Goal: Task Accomplishment & Management: Manage account settings

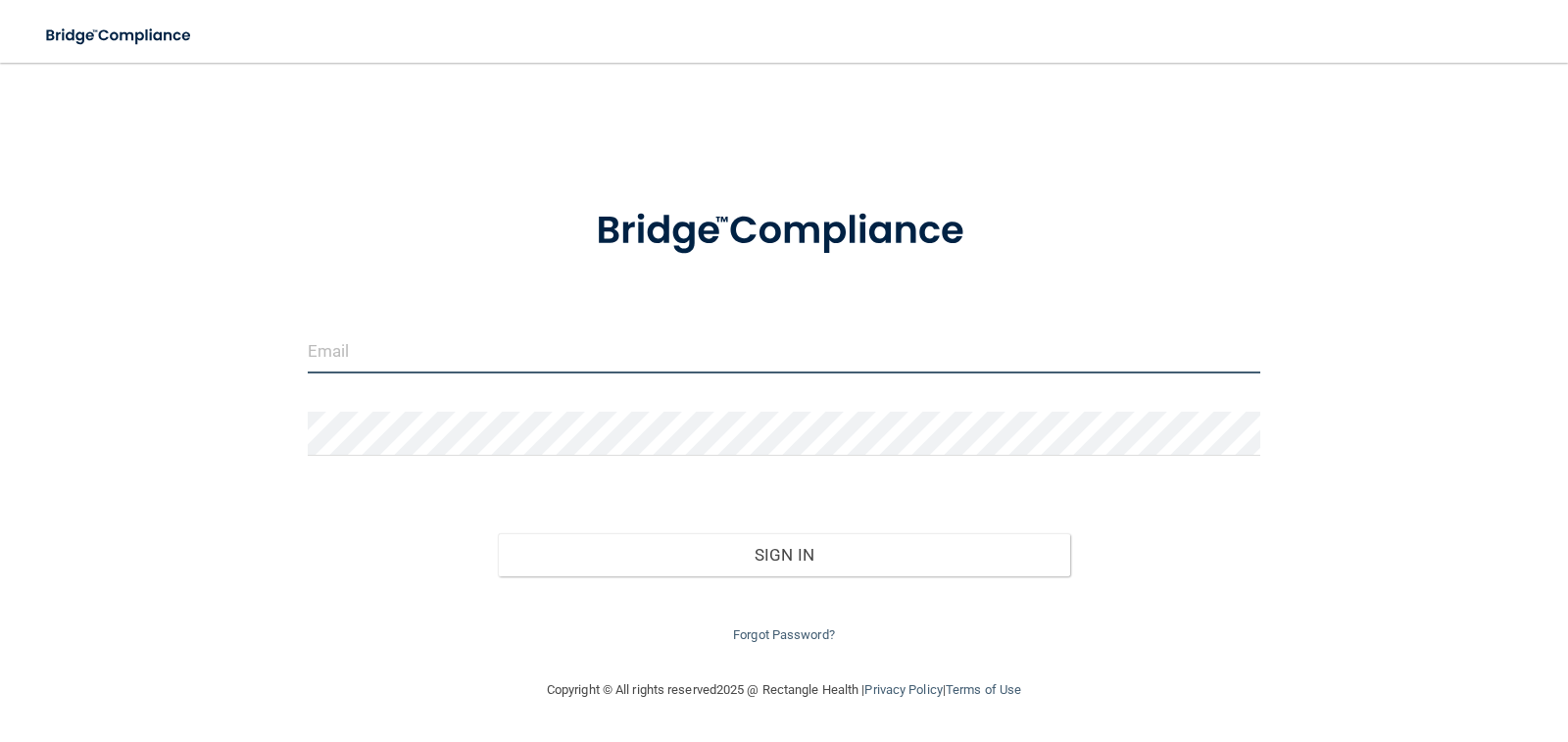
click at [612, 352] on input "email" at bounding box center [784, 352] width 953 height 44
type input "[EMAIL_ADDRESS][DOMAIN_NAME]"
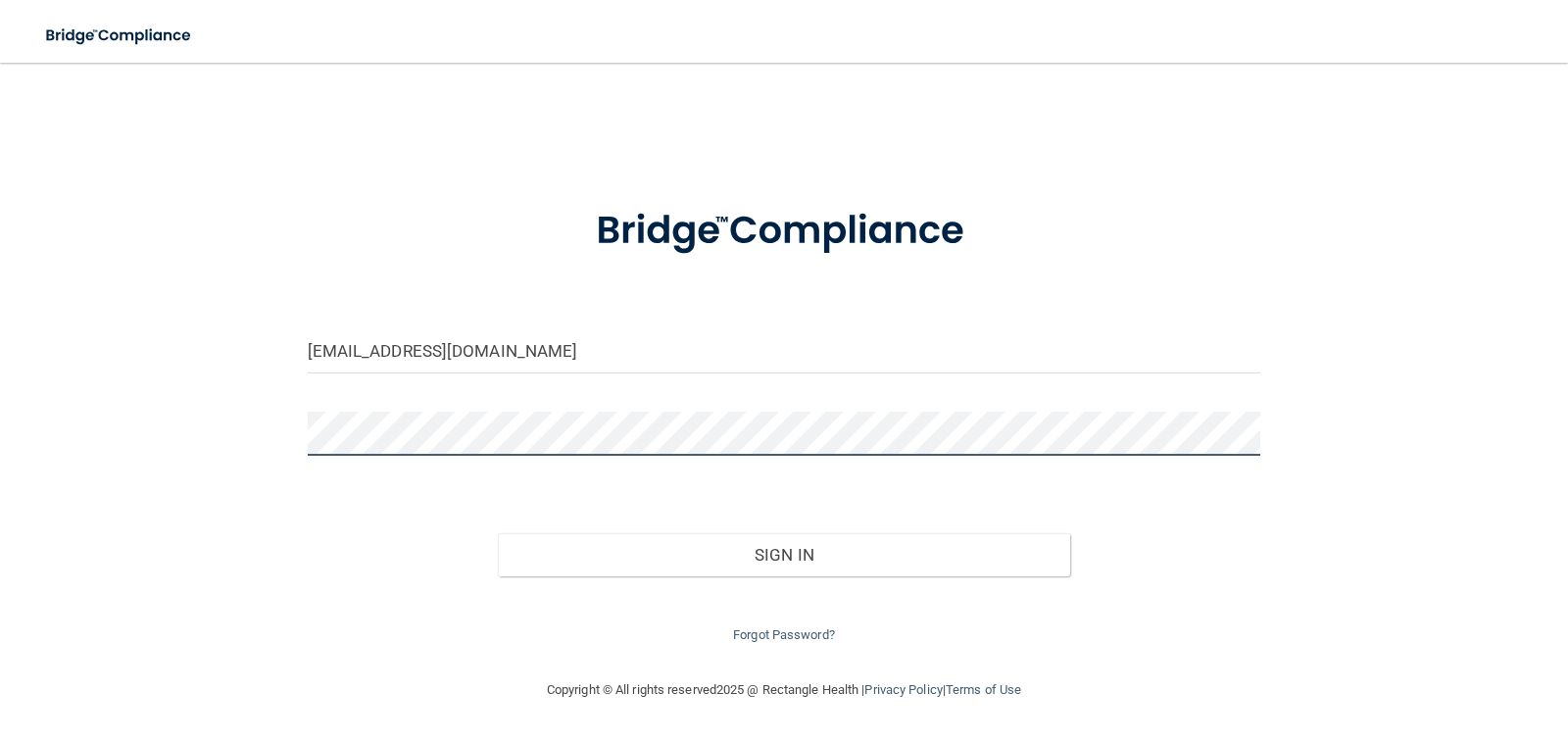
click at [498, 533] on button "Sign In" at bounding box center [784, 554] width 572 height 43
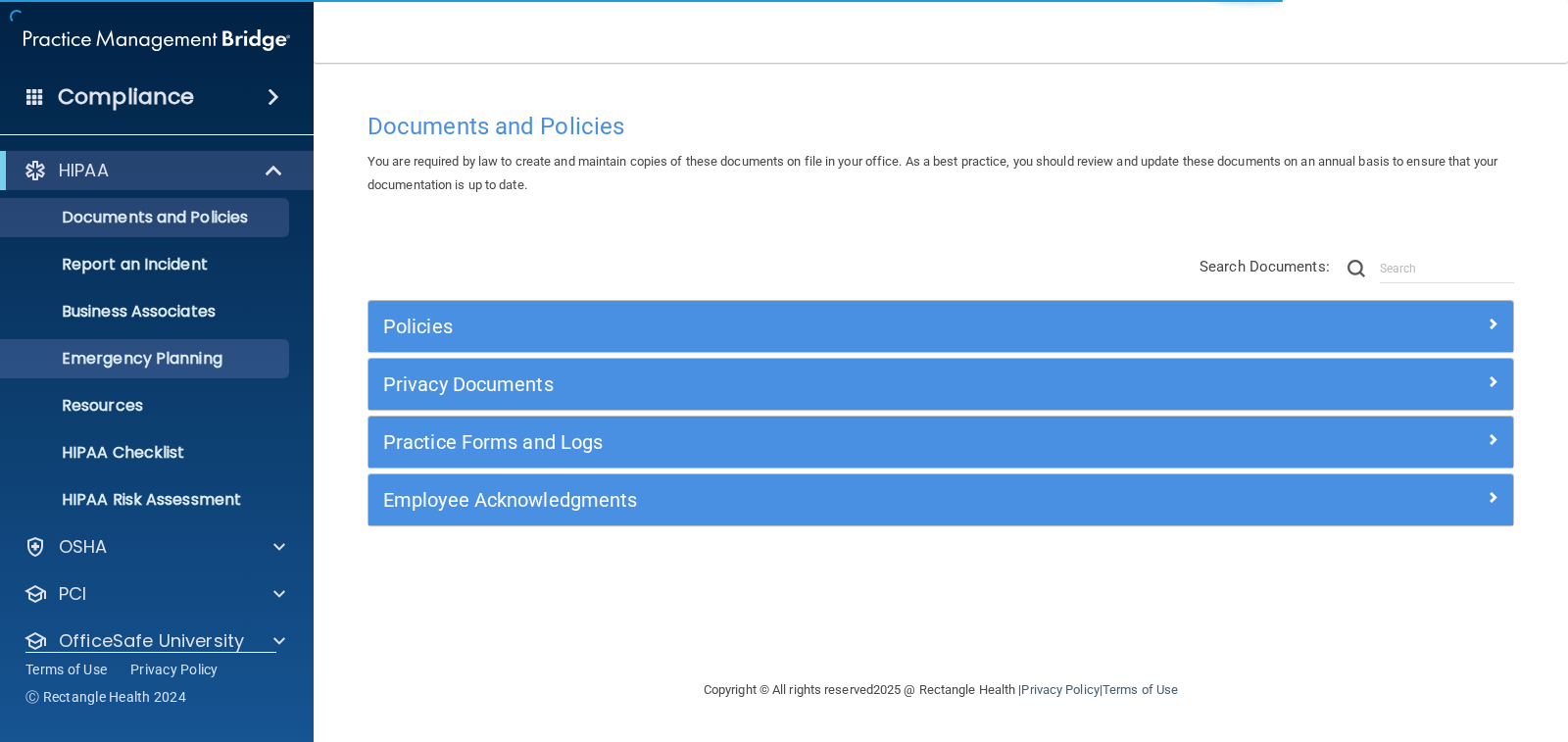
scroll to position [72, 0]
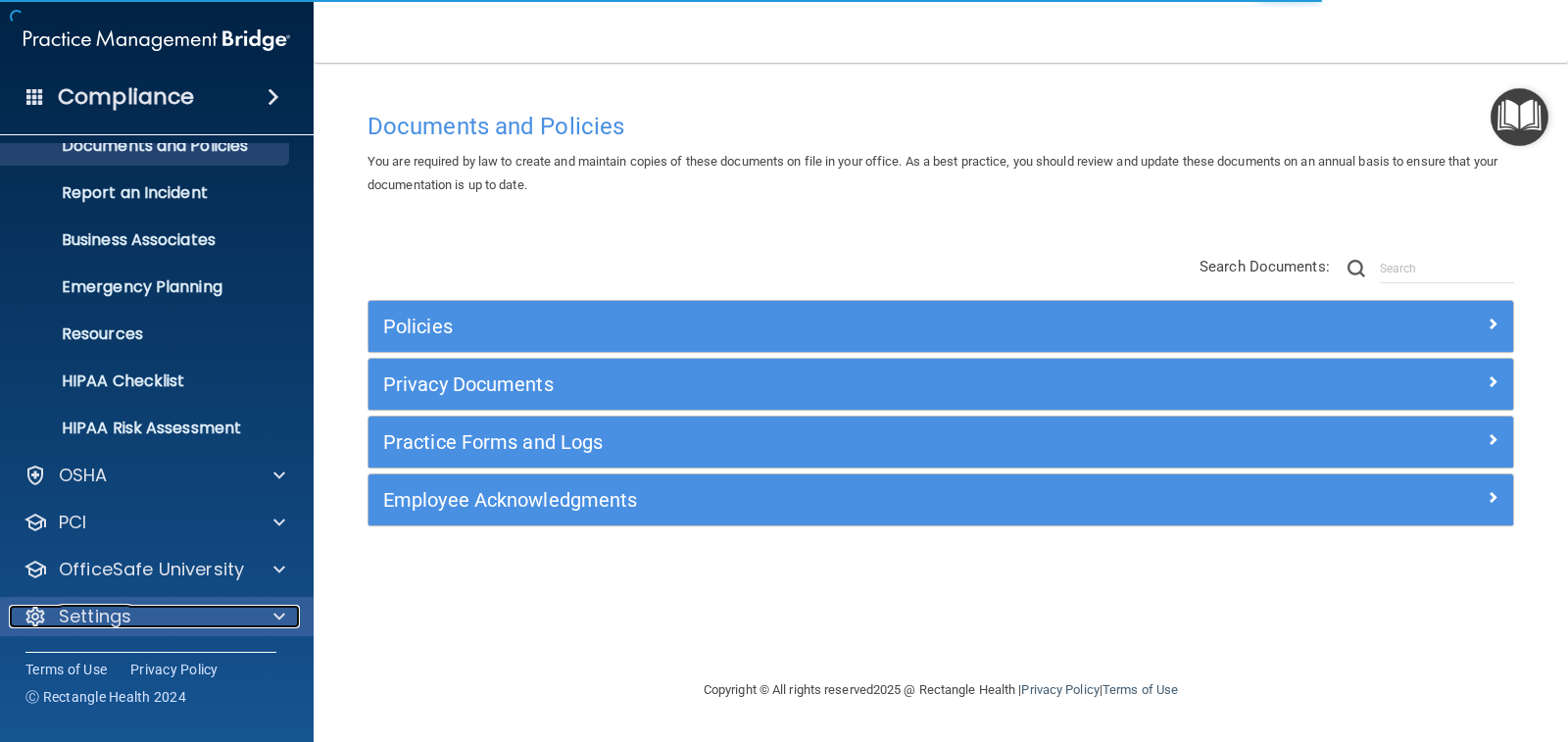
click at [115, 622] on p "Settings" at bounding box center [94, 617] width 72 height 24
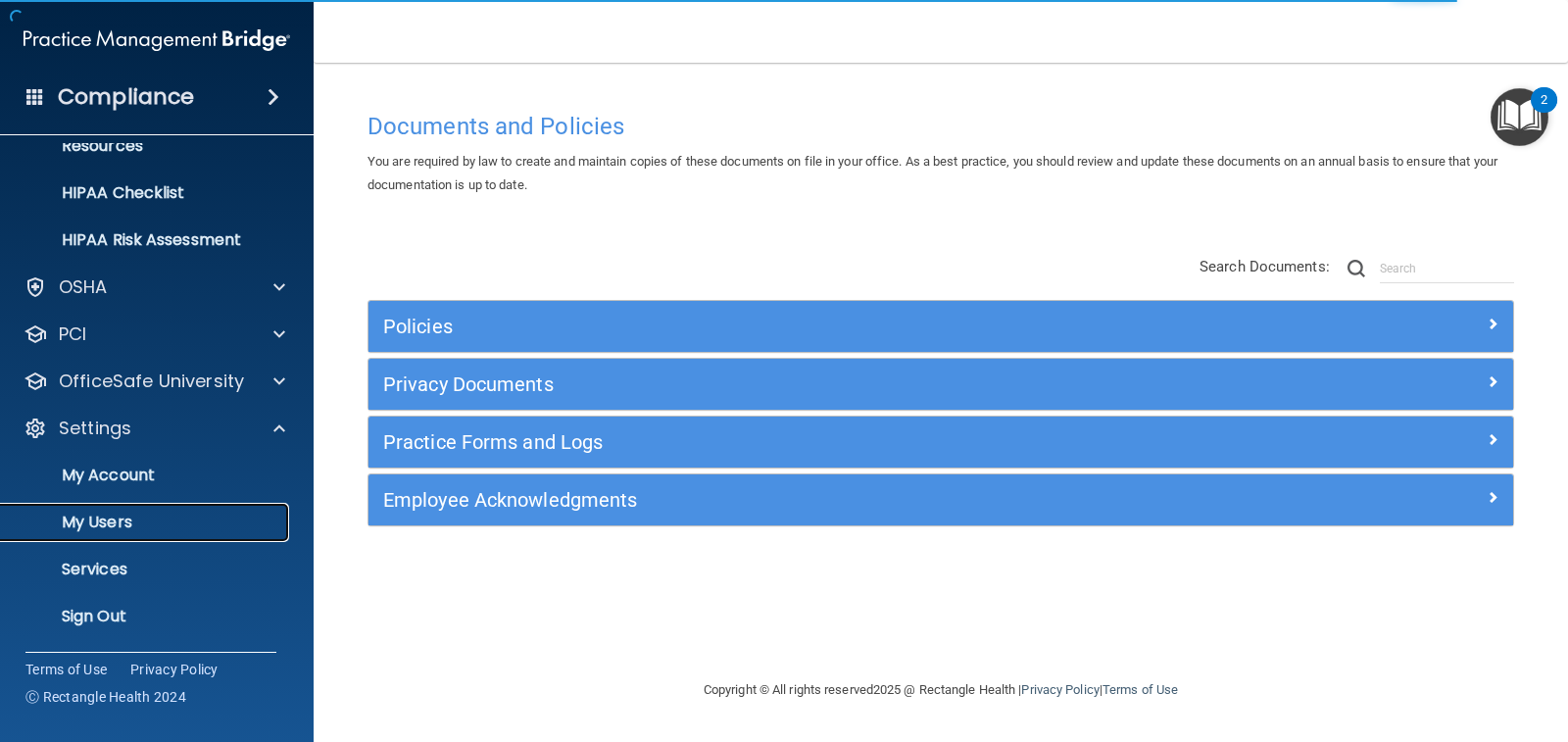
click at [138, 525] on p "My Users" at bounding box center [146, 522] width 267 height 20
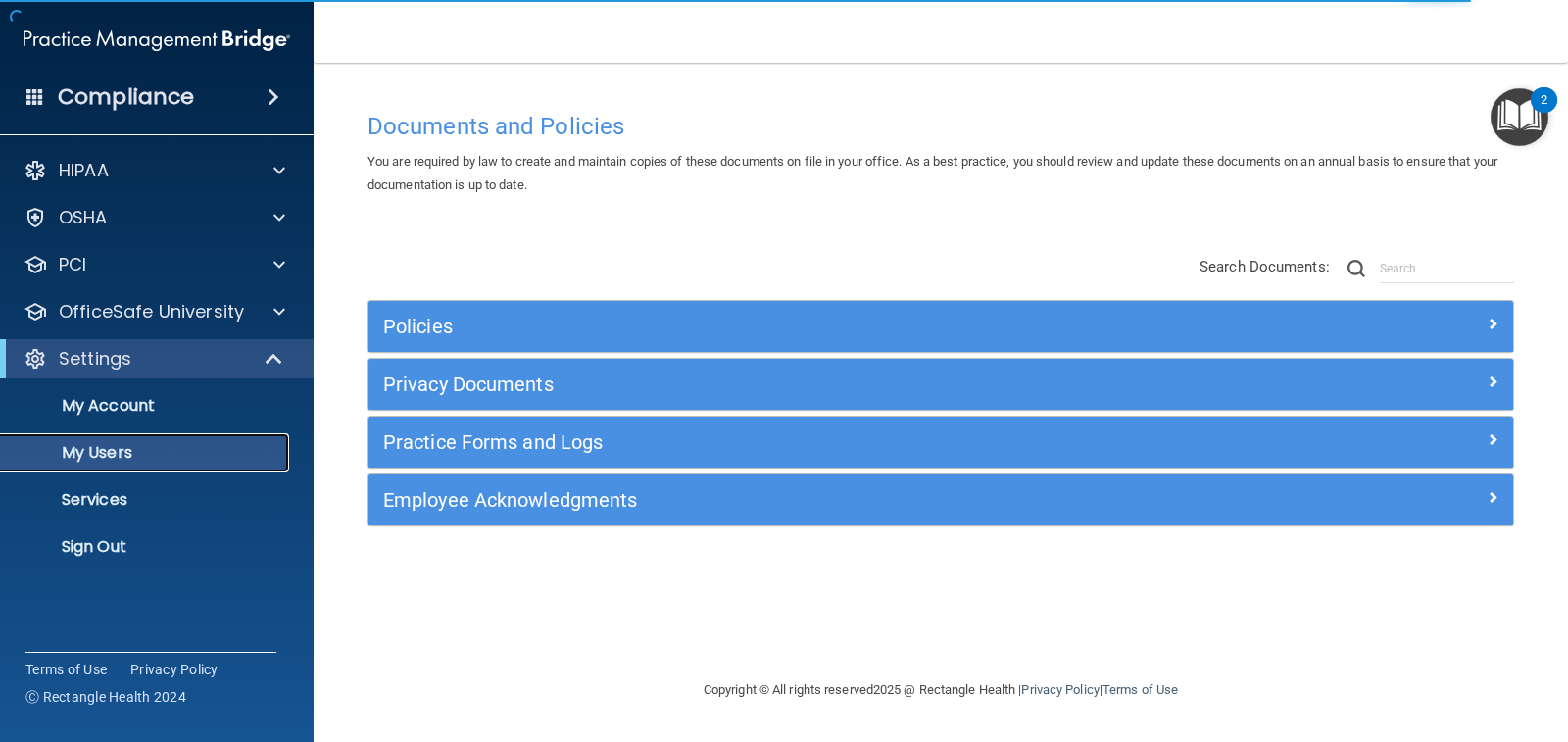
select select "20"
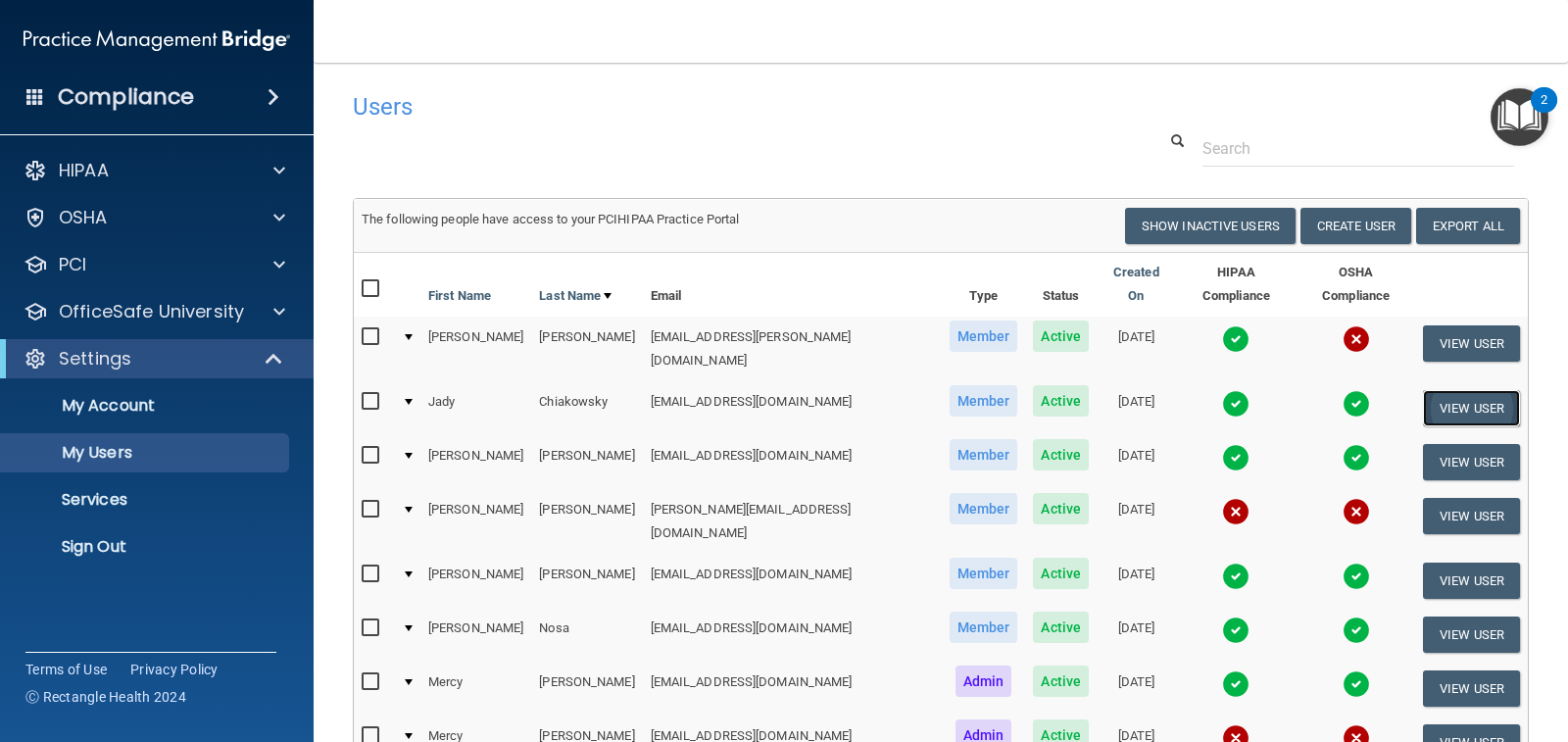
click at [1448, 390] on button "View User" at bounding box center [1472, 408] width 97 height 37
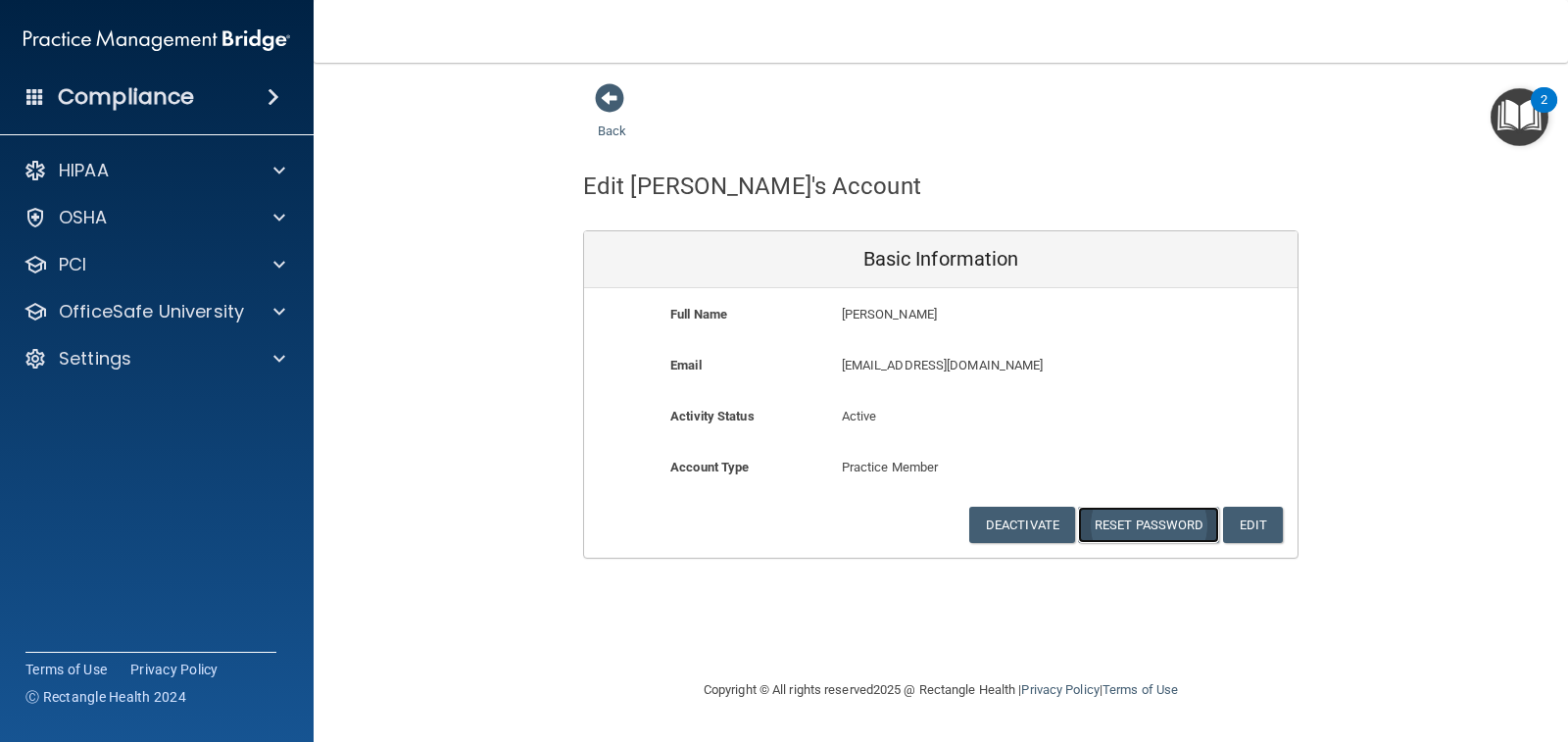
click at [1169, 528] on button "Reset Password" at bounding box center [1149, 524] width 141 height 37
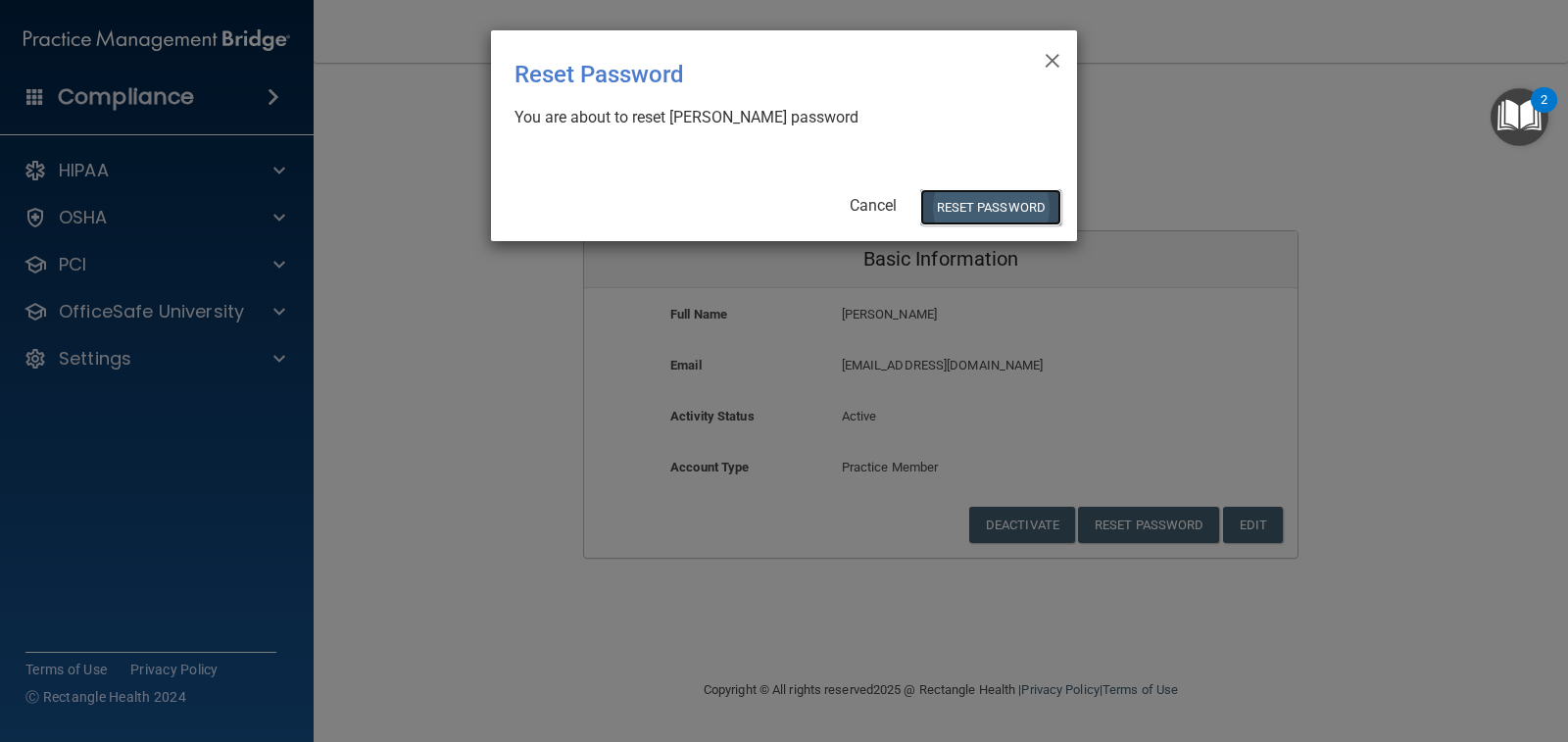
click at [968, 206] on button "Reset Password" at bounding box center [991, 207] width 141 height 37
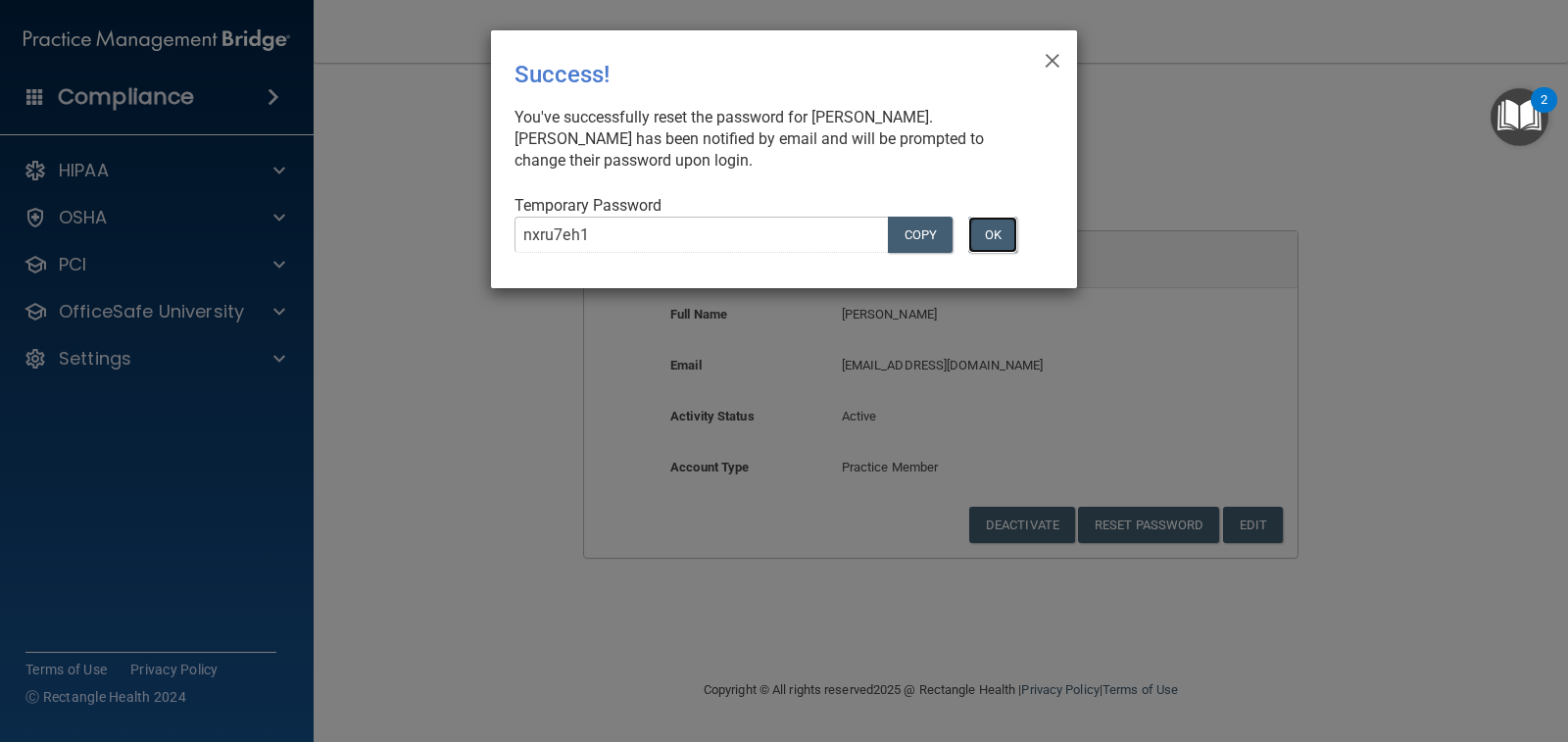
click at [1000, 238] on button "OK" at bounding box center [992, 234] width 49 height 37
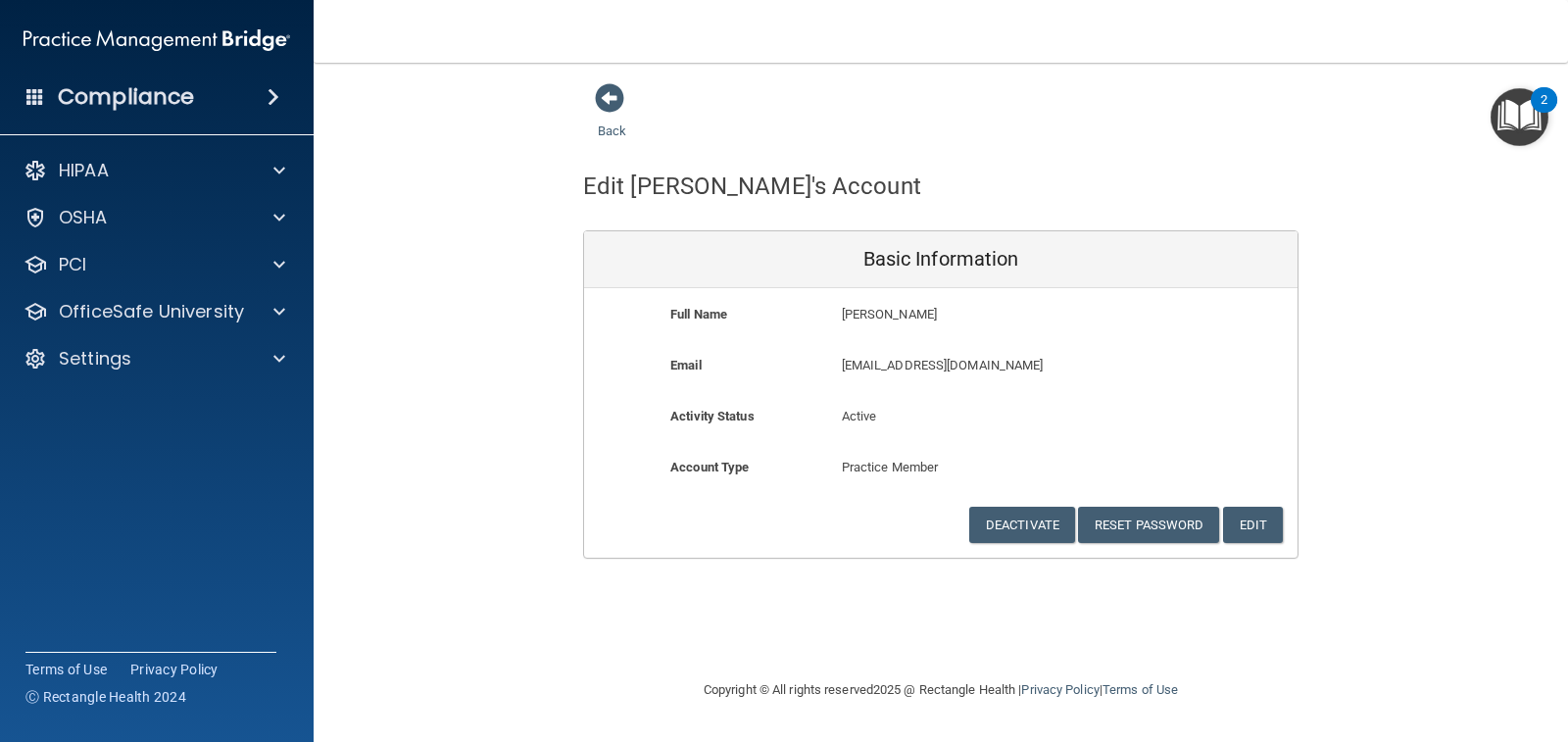
click at [134, 109] on h4 "Compliance" at bounding box center [125, 97] width 136 height 28
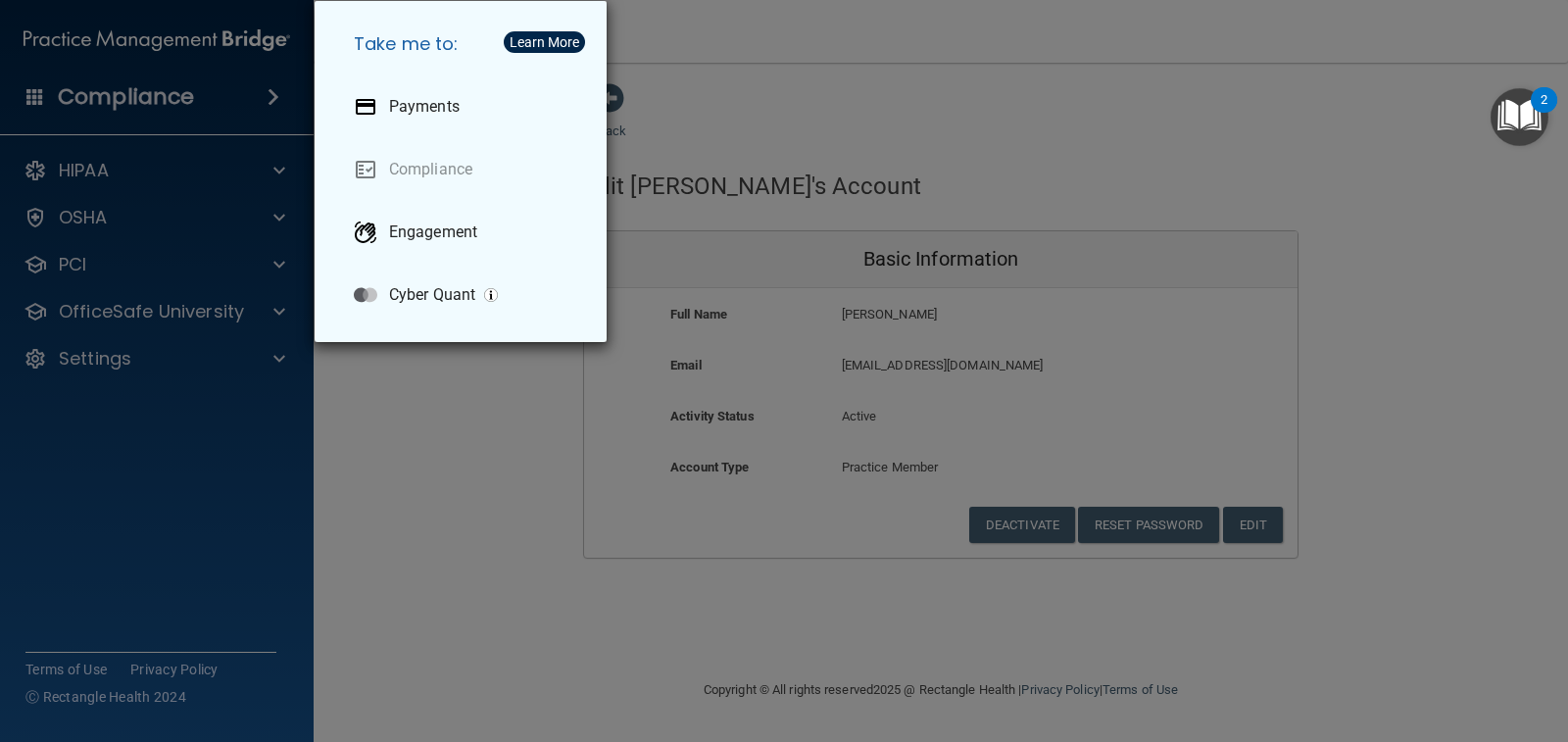
click at [160, 38] on div "Take me to: Payments Compliance Engagement Cyber Quant" at bounding box center [784, 371] width 1568 height 742
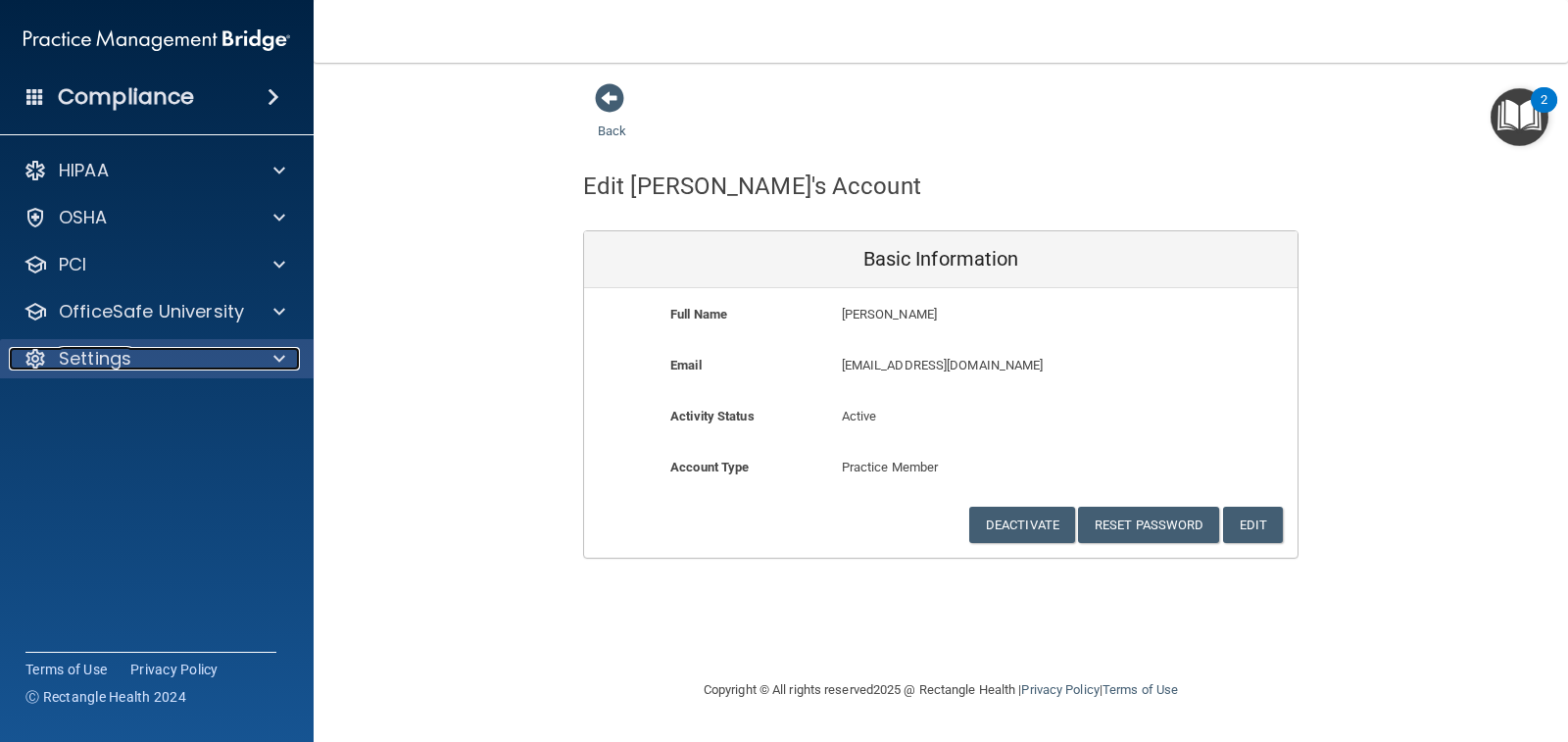
click at [112, 353] on p "Settings" at bounding box center [94, 359] width 72 height 24
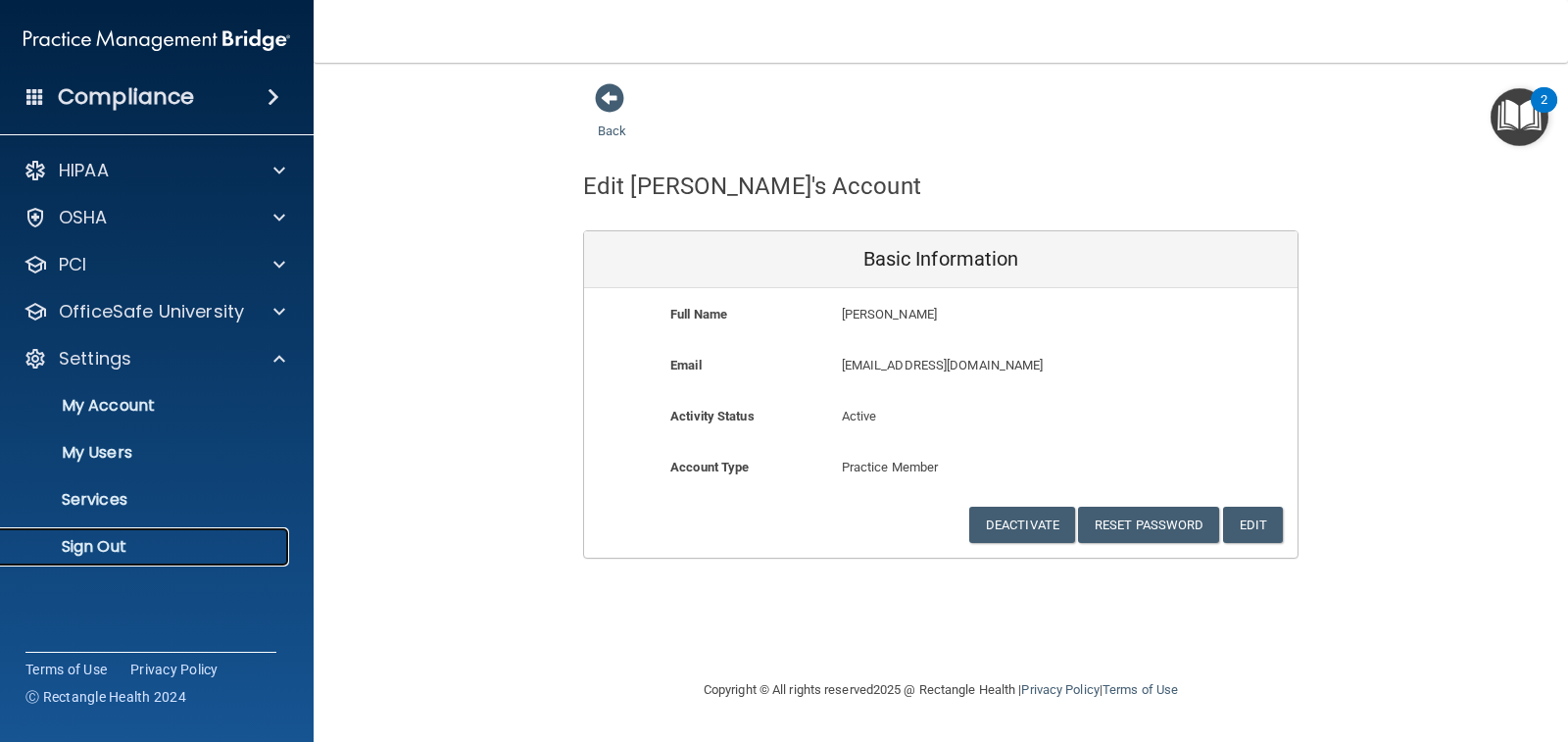
click at [134, 543] on p "Sign Out" at bounding box center [146, 547] width 267 height 20
